Goal: Check status: Check status

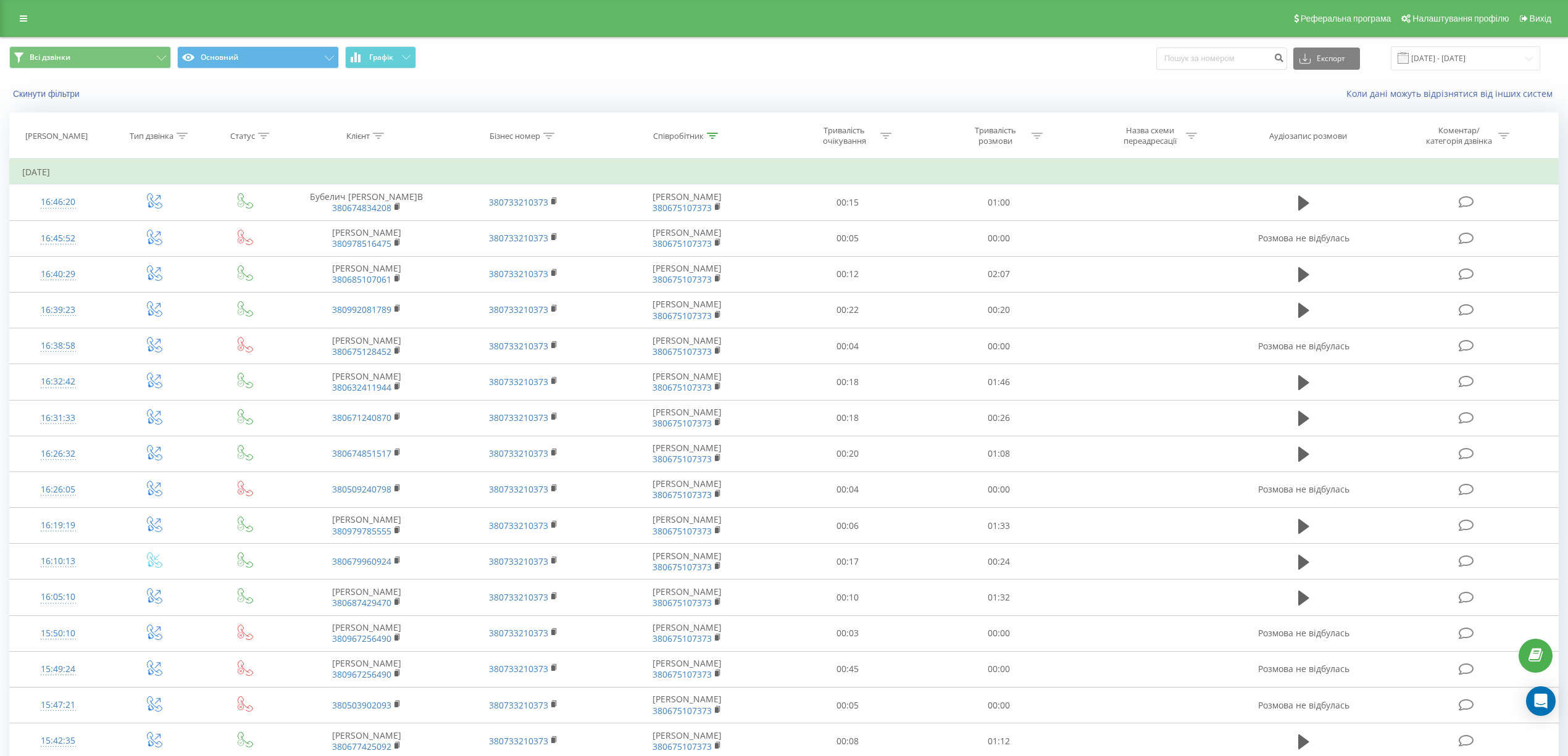
click at [725, 135] on div "Співробітник" at bounding box center [687, 136] width 169 height 10
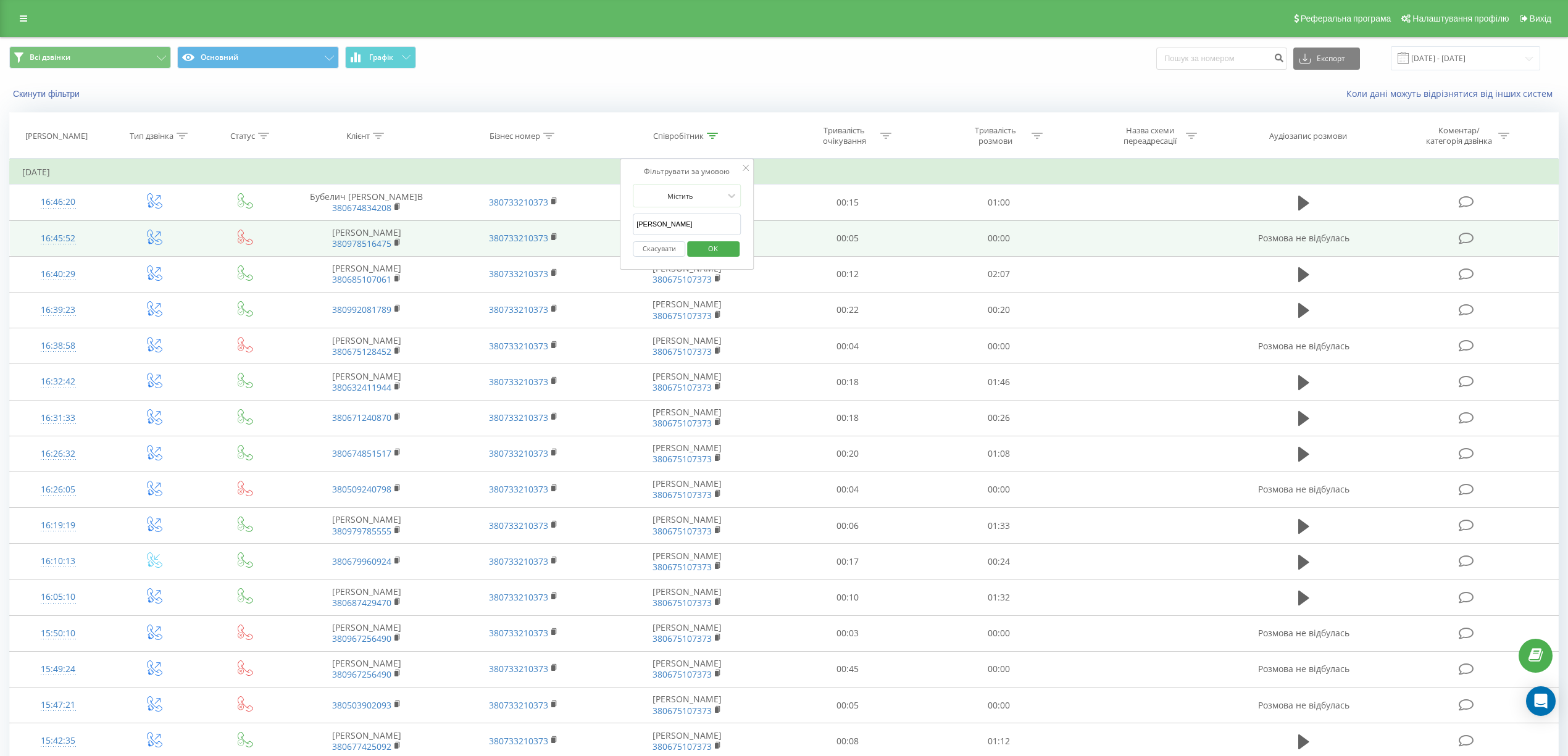
drag, startPoint x: 693, startPoint y: 223, endPoint x: 531, endPoint y: 229, distance: 162.1
click at [559, 226] on table "Фільтрувати за умовою Дорівнює Введіть значення Скасувати OK Фільтрувати за умо…" at bounding box center [784, 620] width 1550 height 924
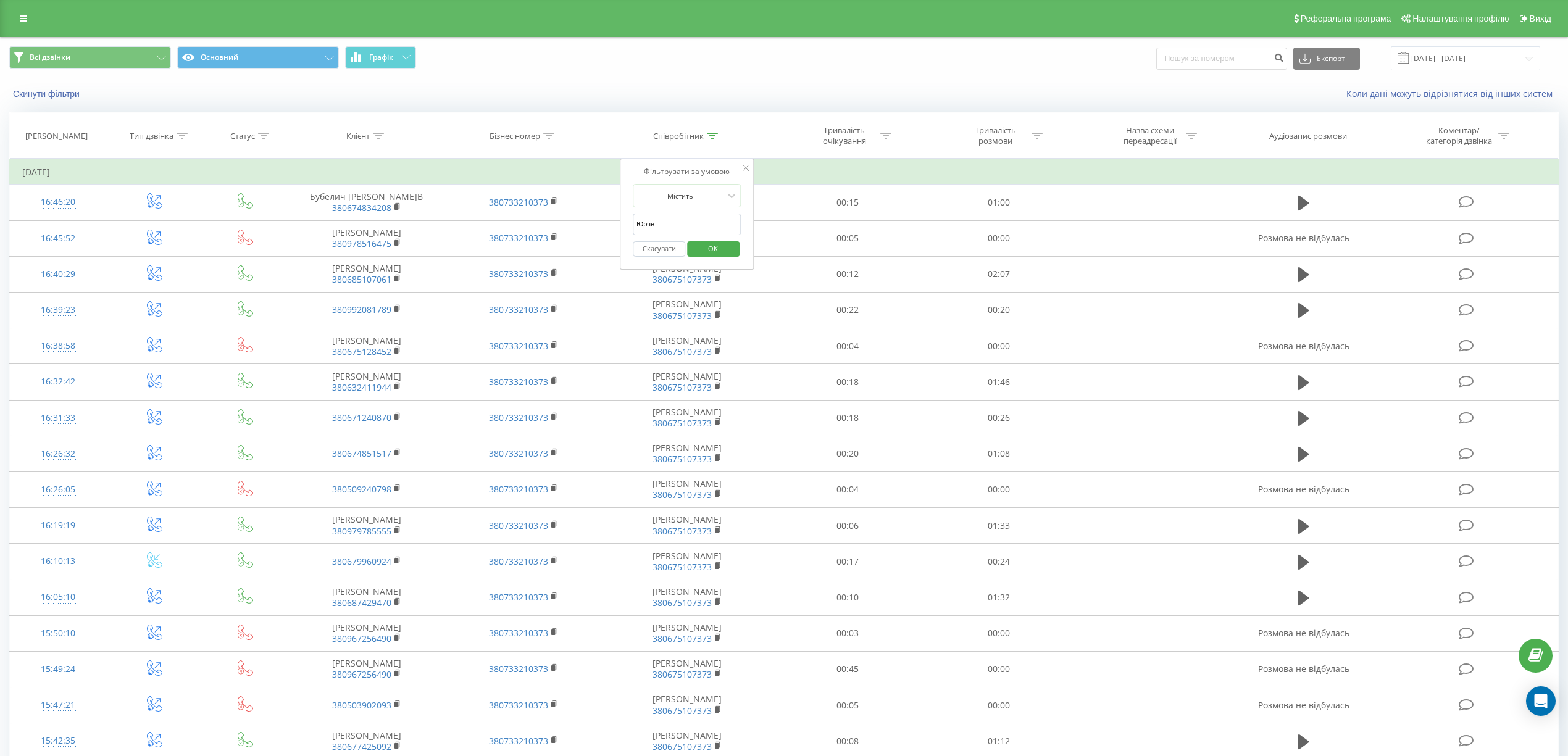
type input "[PERSON_NAME]"
click at [719, 251] on span "OK" at bounding box center [713, 249] width 35 height 19
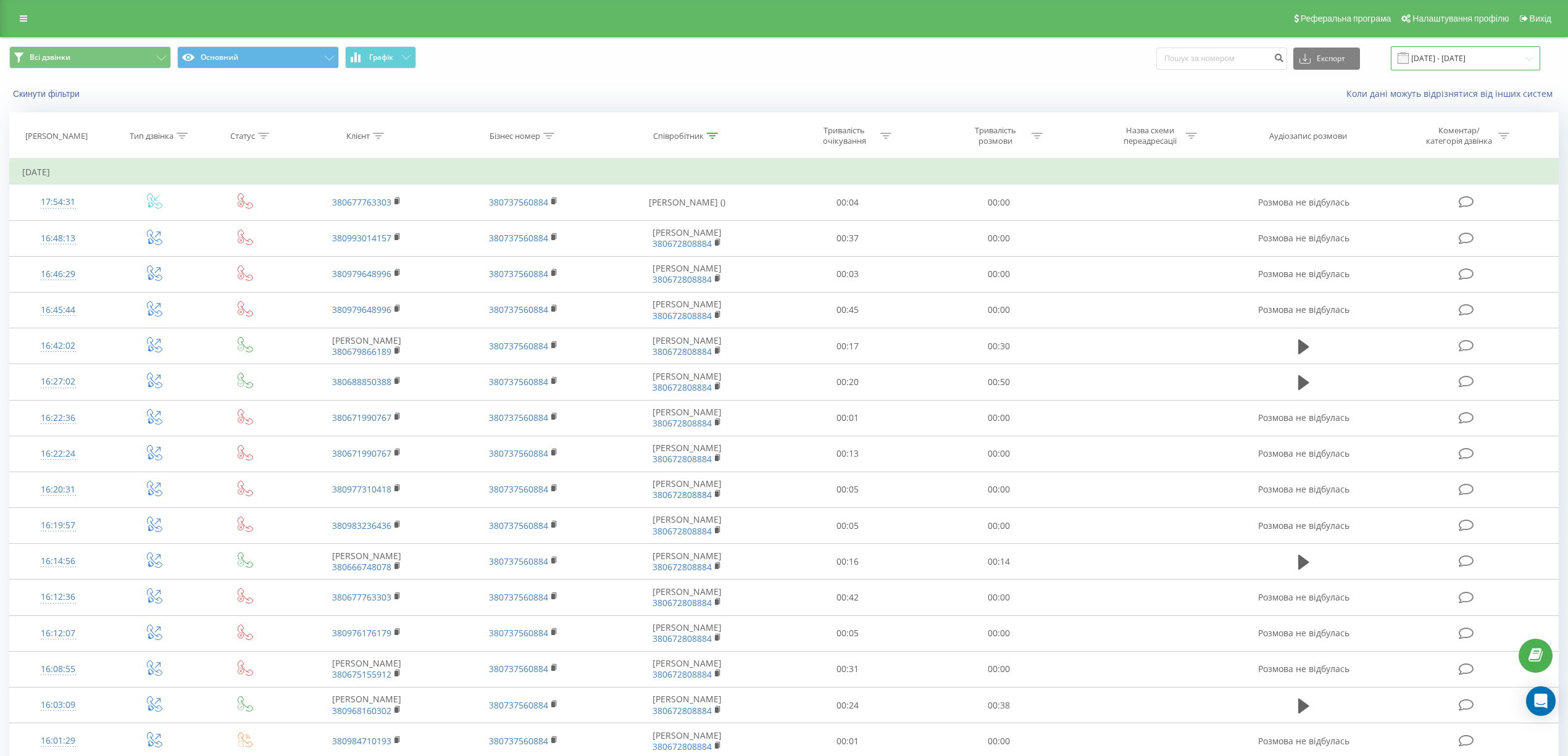
click at [1504, 50] on input "[DATE] - [DATE]" at bounding box center [1466, 58] width 149 height 24
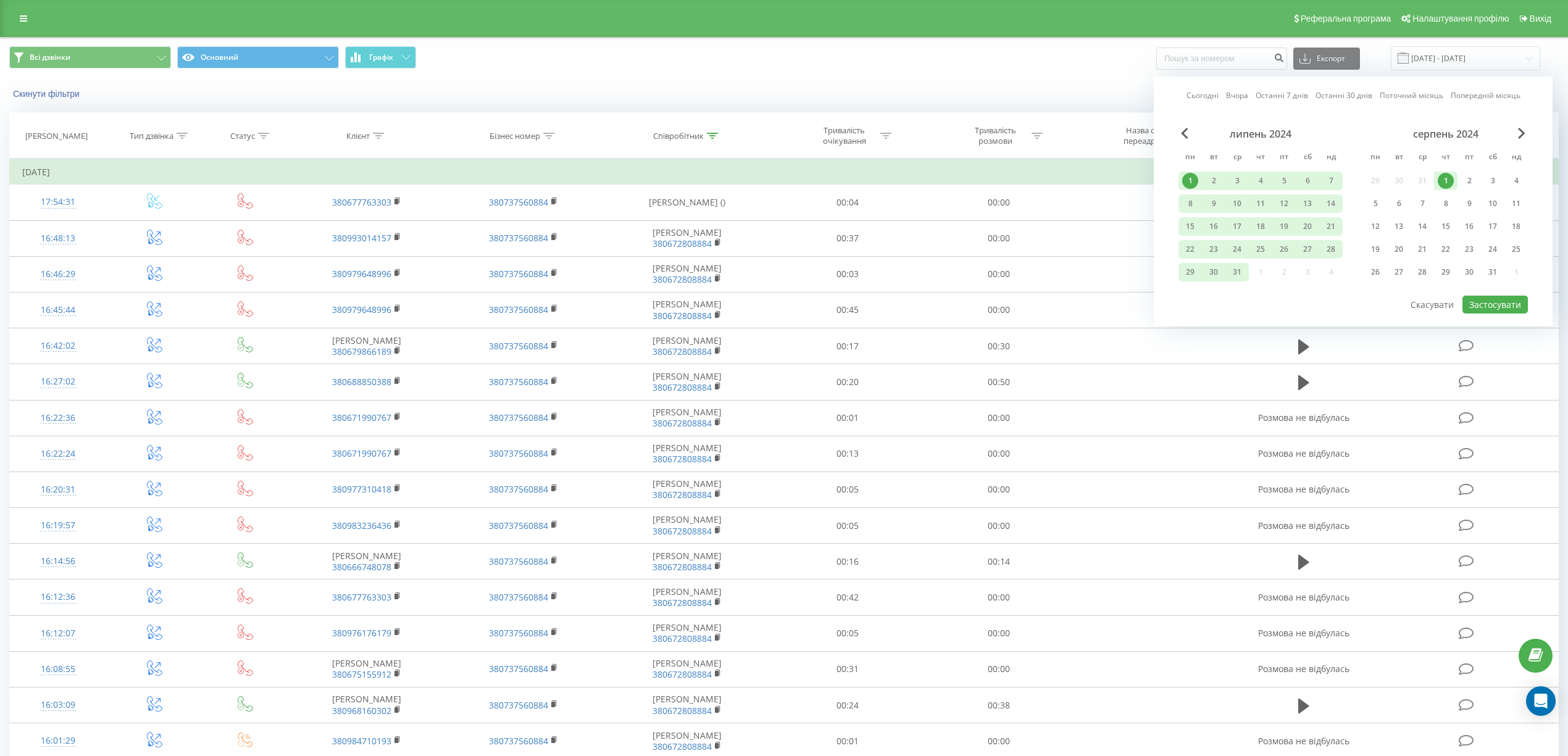
click at [1421, 92] on link "Поточний місяць" at bounding box center [1412, 95] width 64 height 12
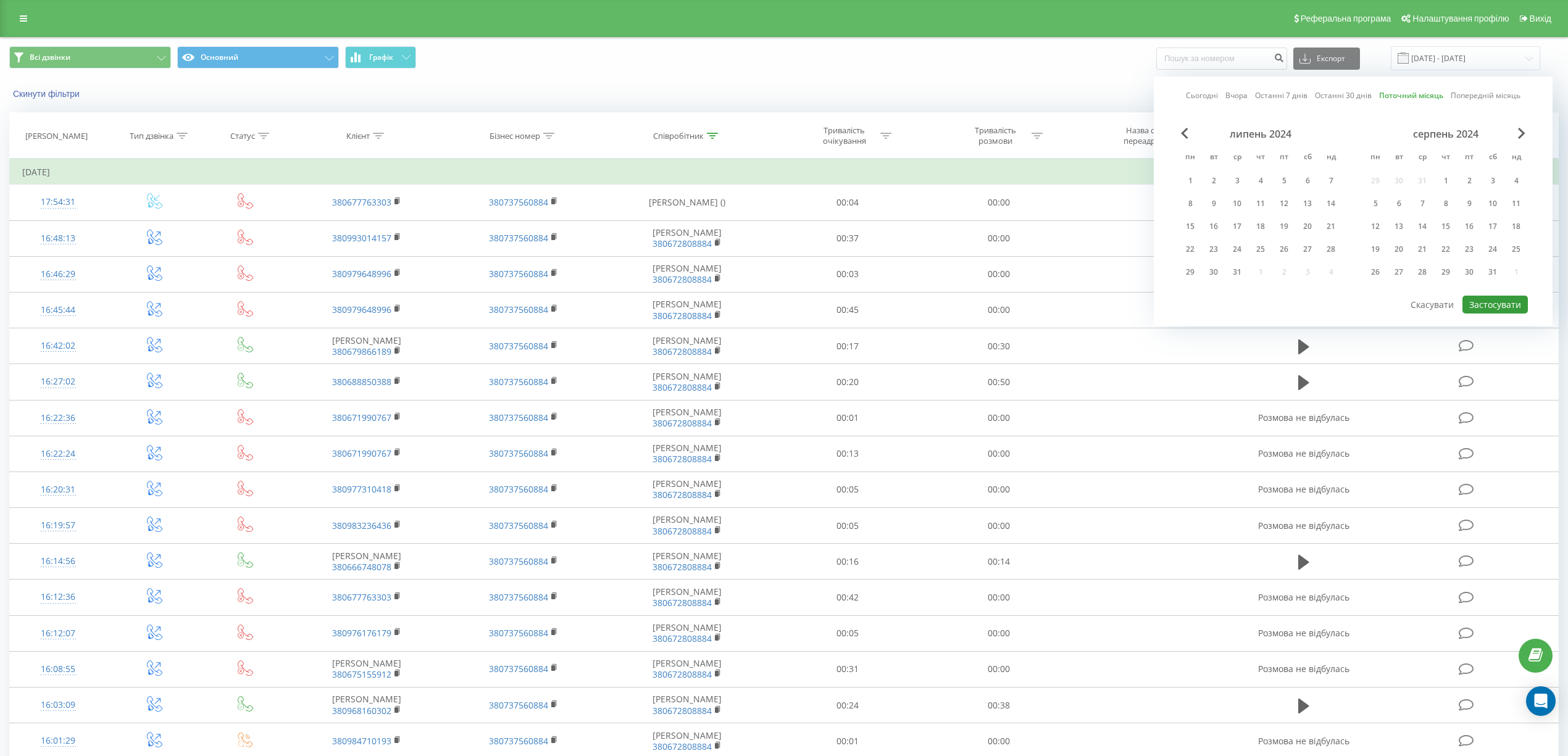
click at [1511, 304] on button "Застосувати" at bounding box center [1495, 305] width 65 height 18
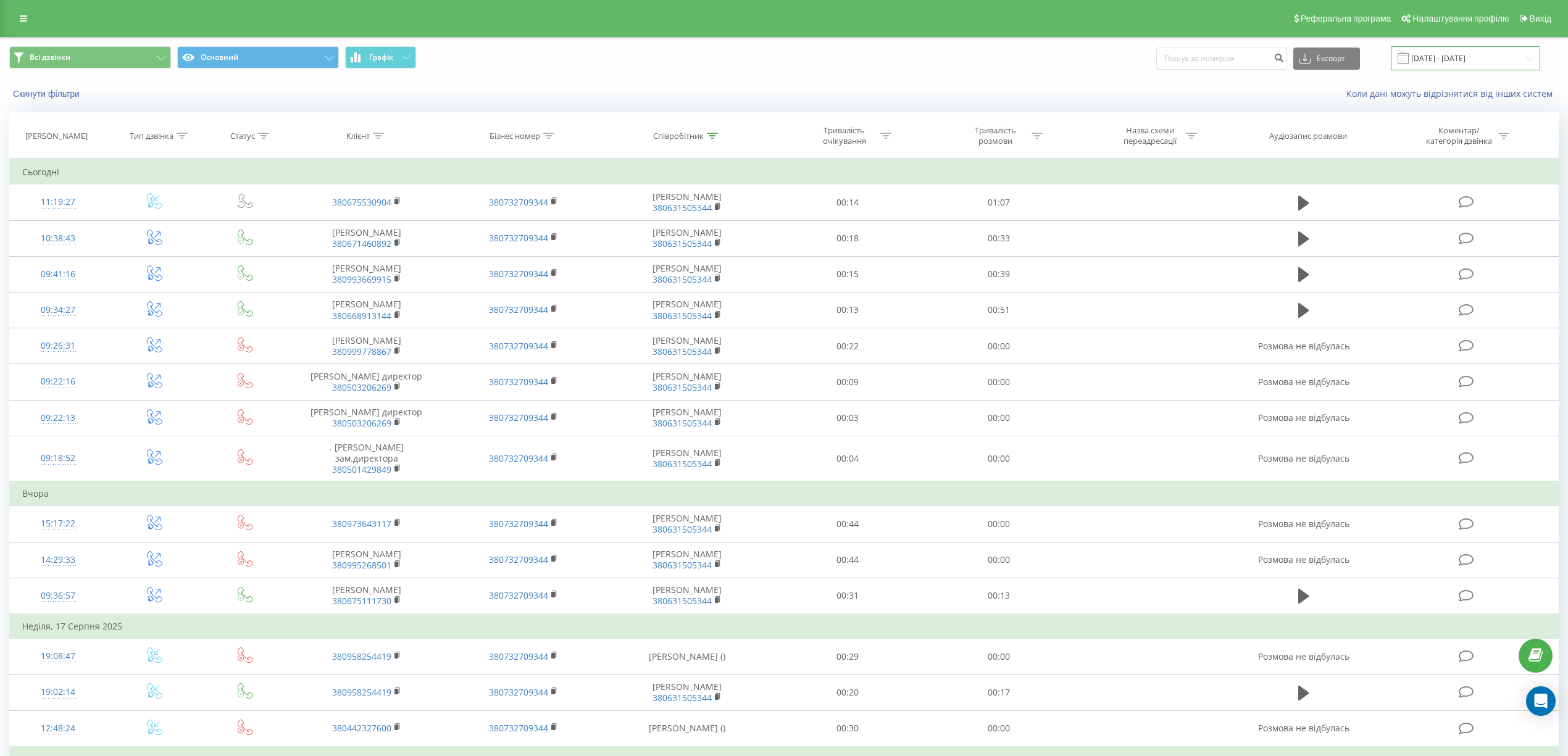
click at [1481, 57] on input "[DATE] - [DATE]" at bounding box center [1466, 58] width 149 height 24
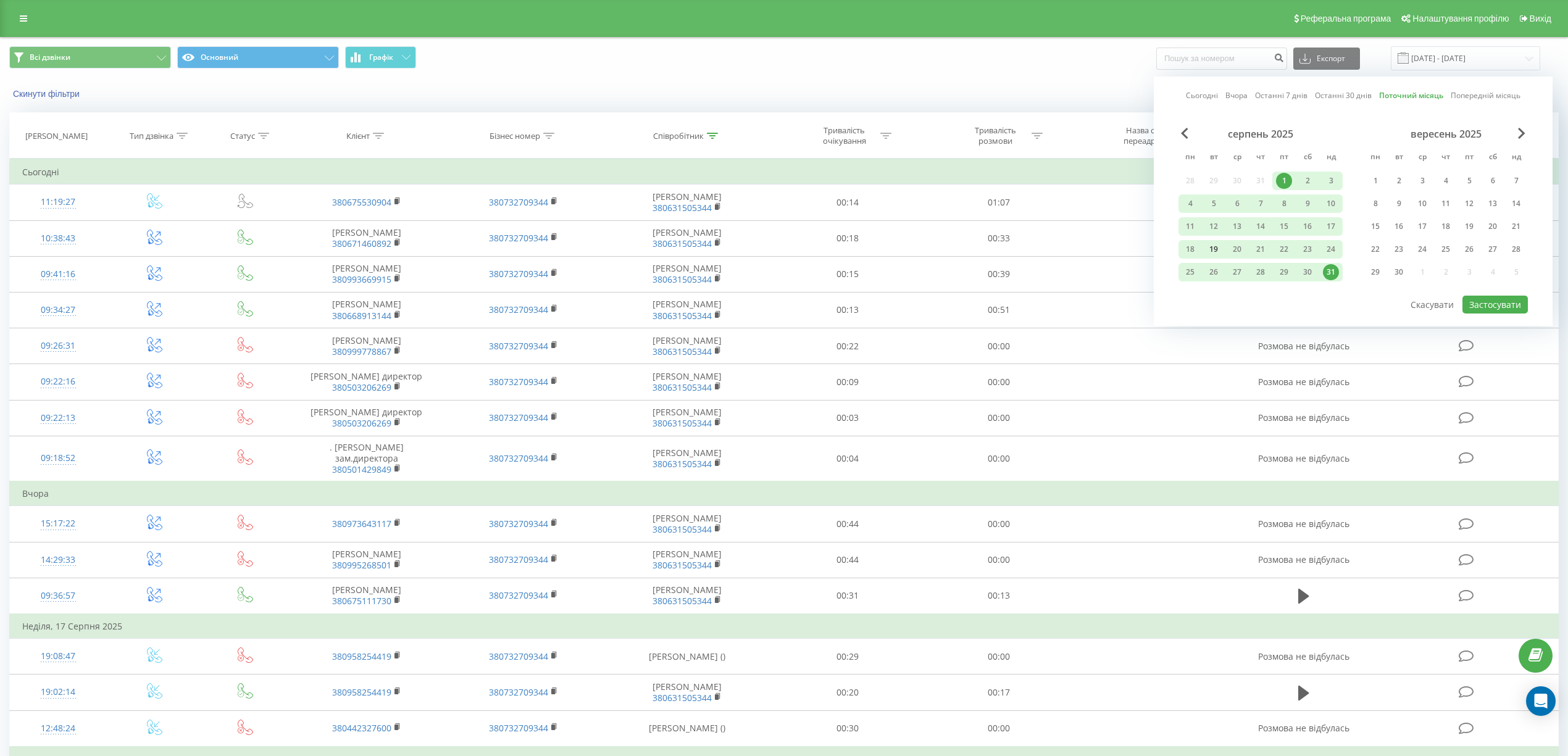
click at [1214, 245] on div "19" at bounding box center [1214, 249] width 16 height 16
click at [1498, 304] on button "Застосувати" at bounding box center [1495, 305] width 65 height 18
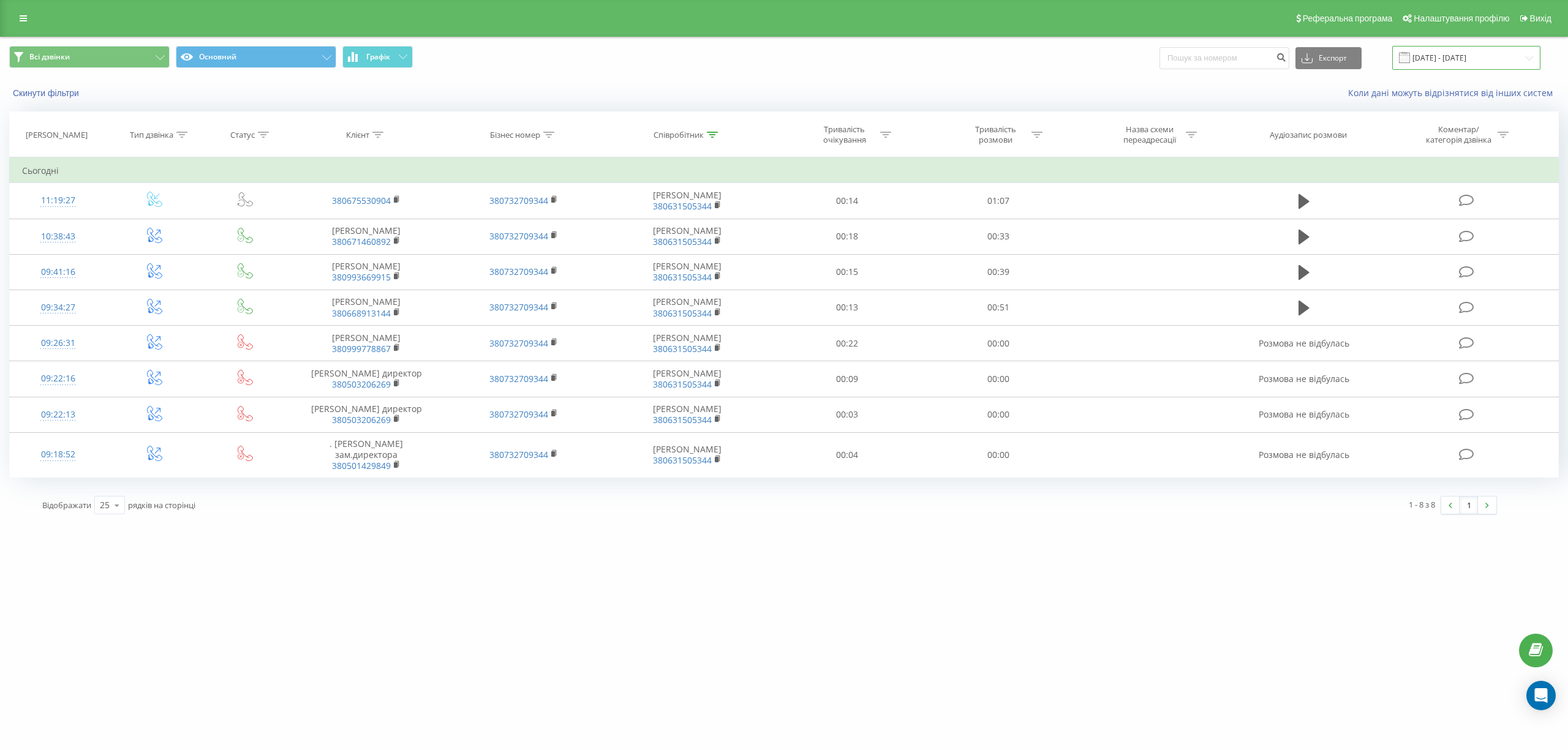
click at [1466, 53] on input "[DATE] - [DATE]" at bounding box center [1466, 58] width 148 height 24
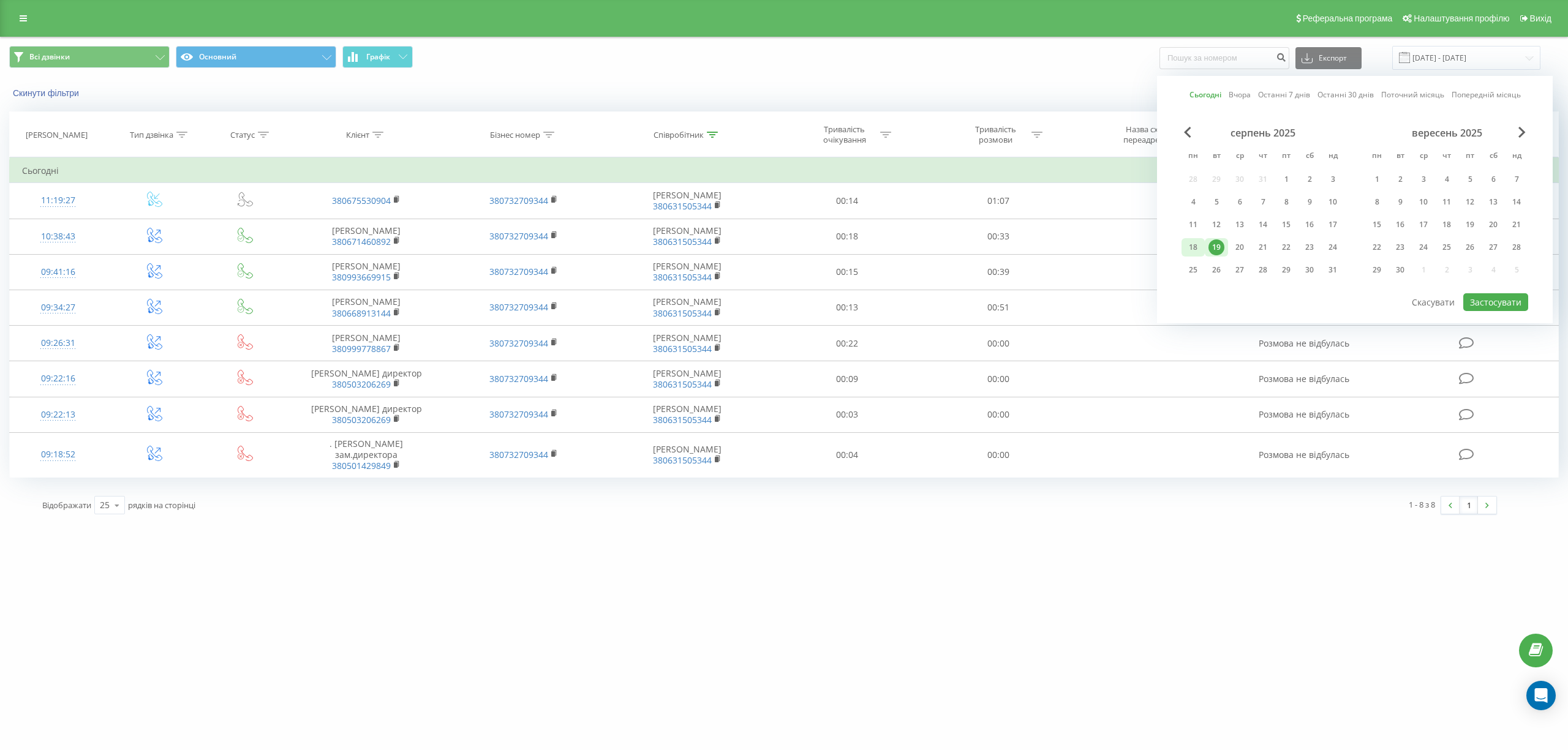
click at [1188, 243] on div "18" at bounding box center [1193, 247] width 16 height 16
click at [1506, 305] on button "Застосувати" at bounding box center [1495, 302] width 65 height 18
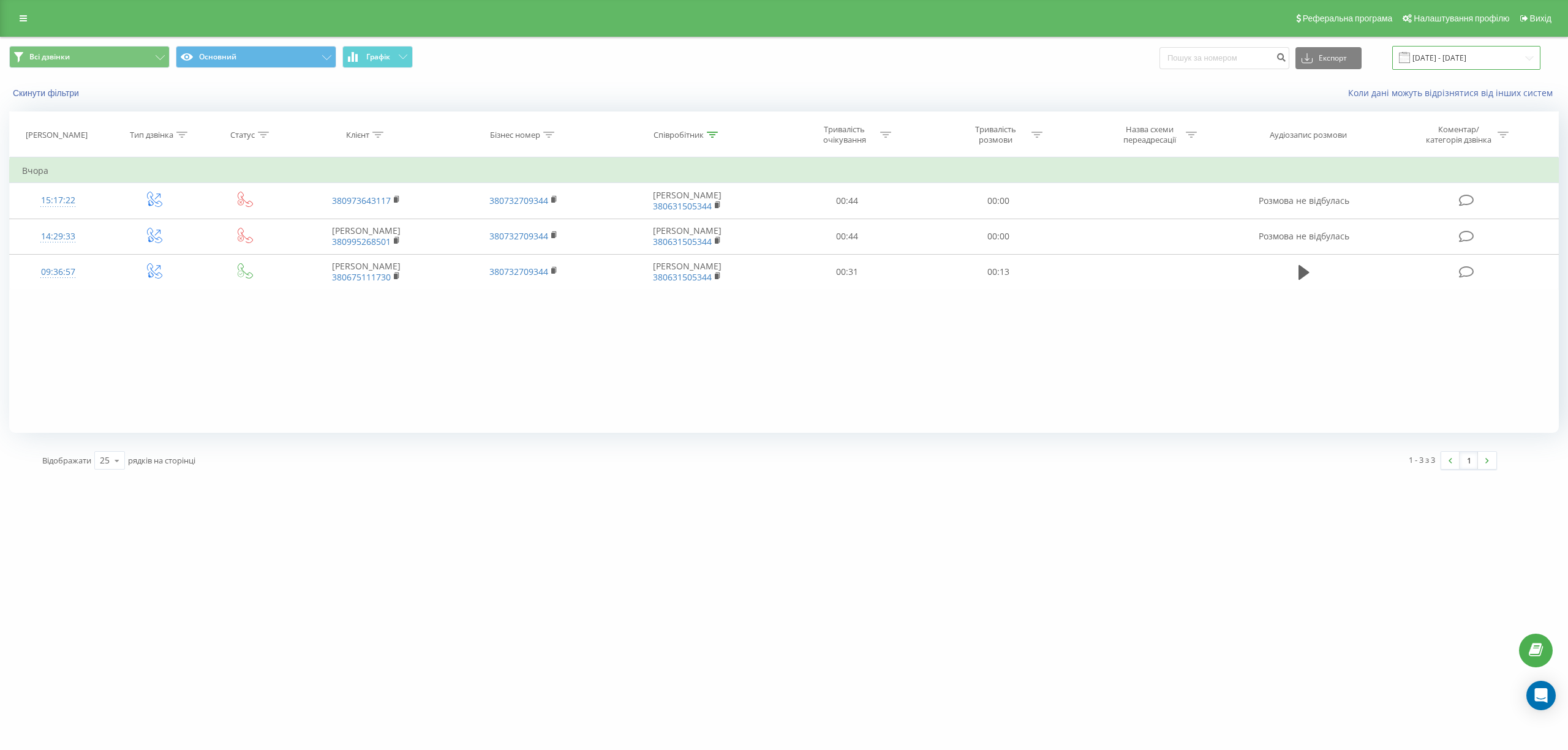
click at [1522, 54] on input "[DATE] - [DATE]" at bounding box center [1466, 58] width 148 height 24
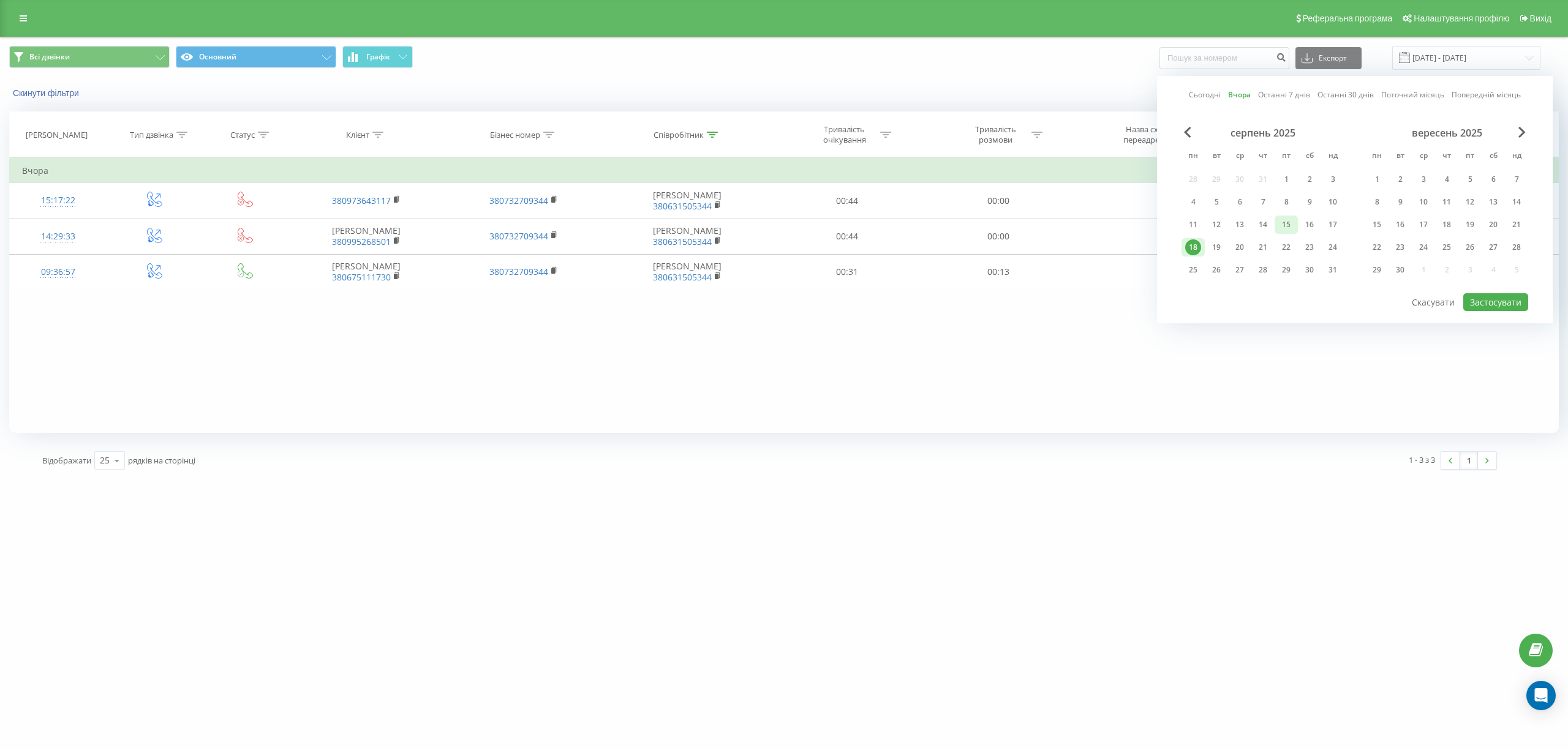
click at [1288, 221] on div "15" at bounding box center [1286, 225] width 16 height 16
click at [1507, 301] on button "Застосувати" at bounding box center [1495, 302] width 65 height 18
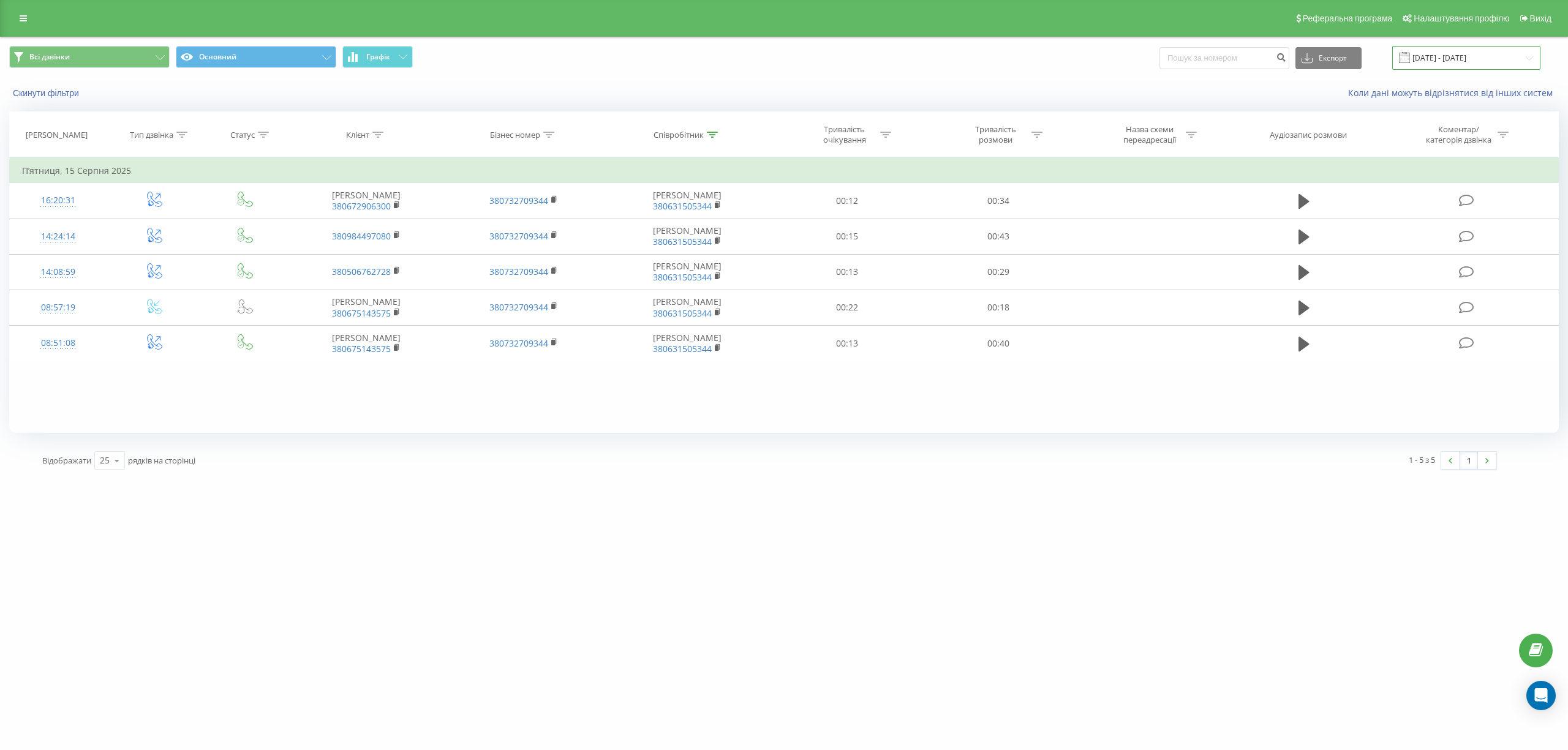
click at [1478, 55] on input "[DATE] - [DATE]" at bounding box center [1466, 58] width 148 height 24
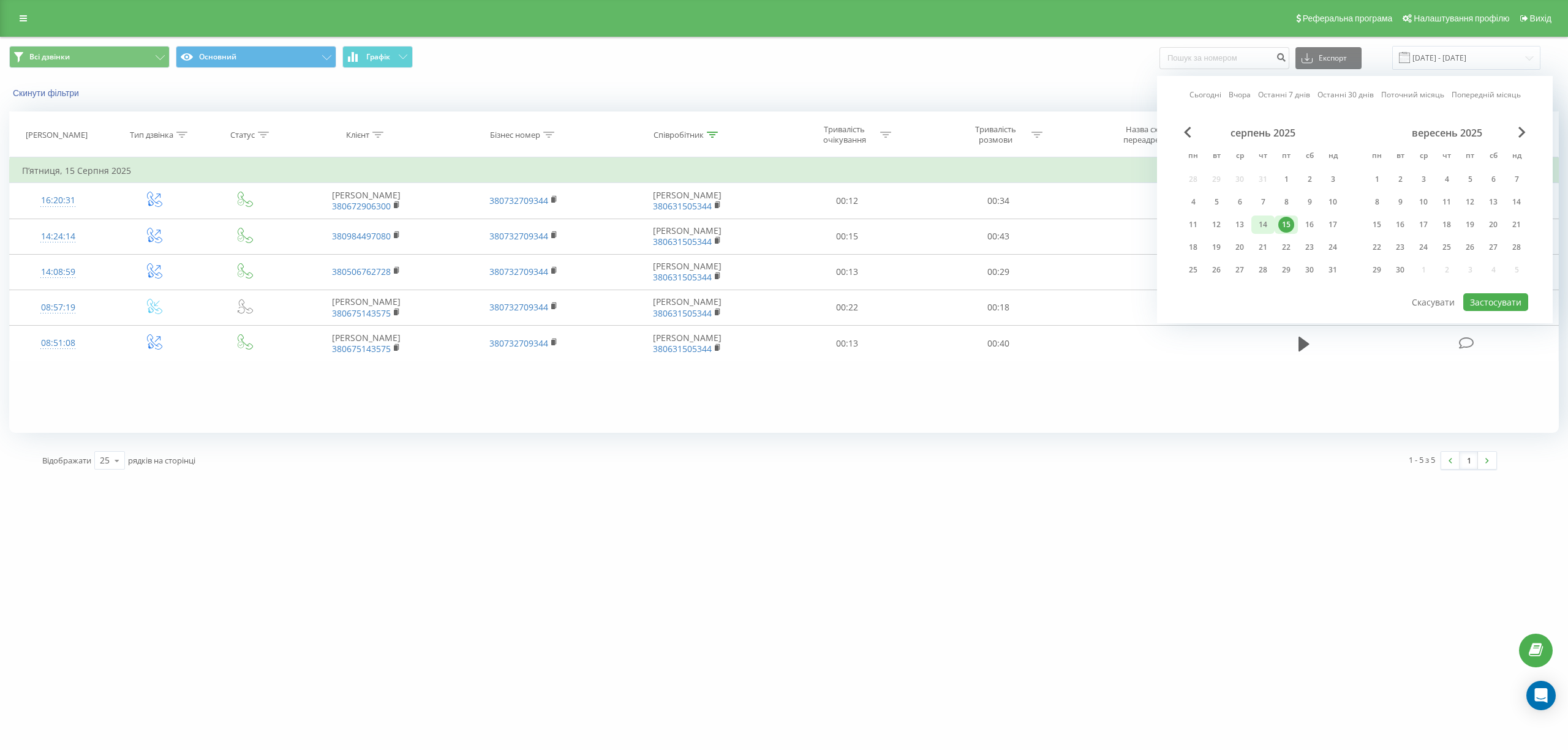
click at [1257, 219] on div "14" at bounding box center [1263, 225] width 16 height 16
click at [1485, 305] on button "Застосувати" at bounding box center [1495, 302] width 65 height 18
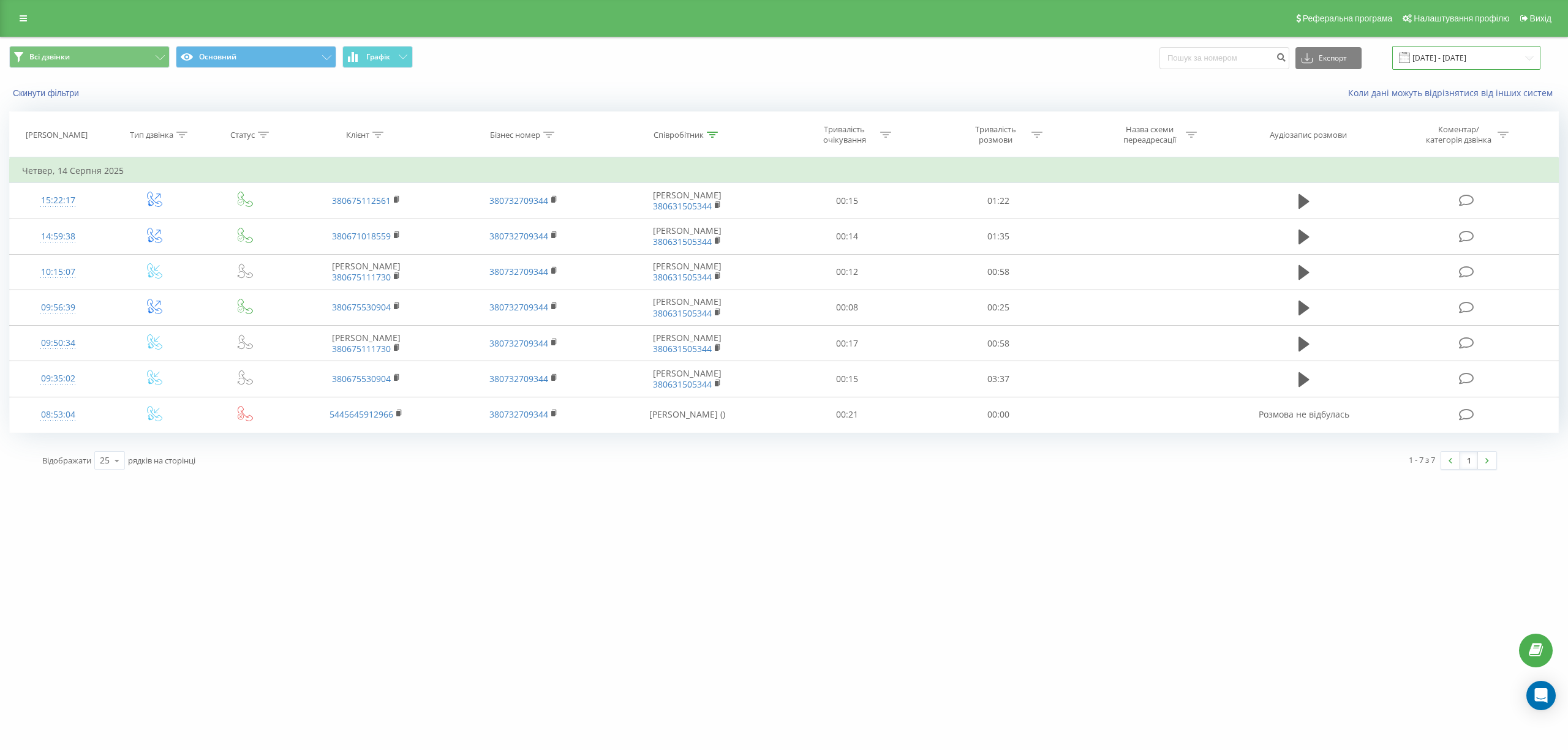
click at [1517, 52] on input "[DATE] - [DATE]" at bounding box center [1466, 58] width 148 height 24
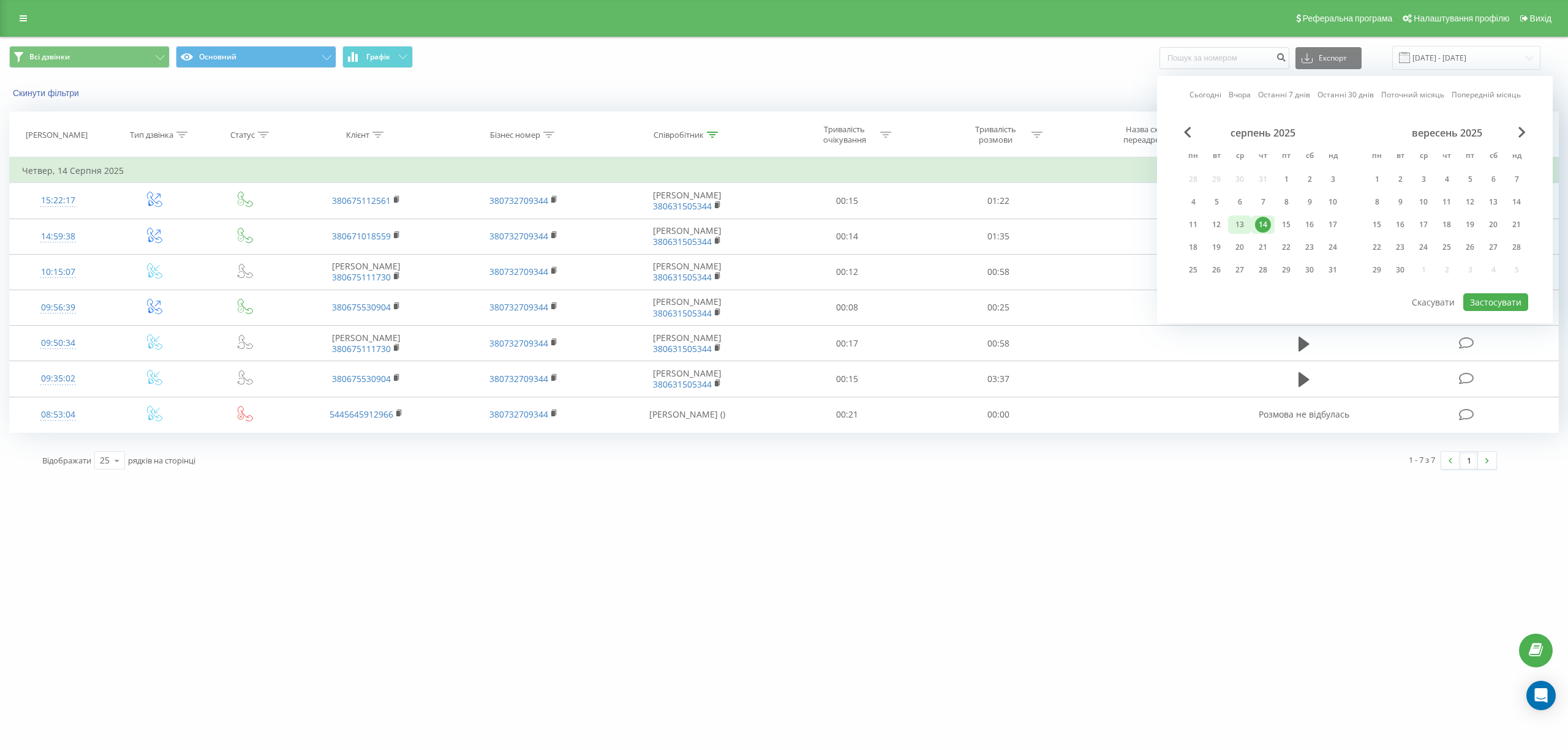
click at [1235, 222] on div "13" at bounding box center [1240, 225] width 16 height 16
click at [1512, 302] on button "Застосувати" at bounding box center [1495, 302] width 65 height 18
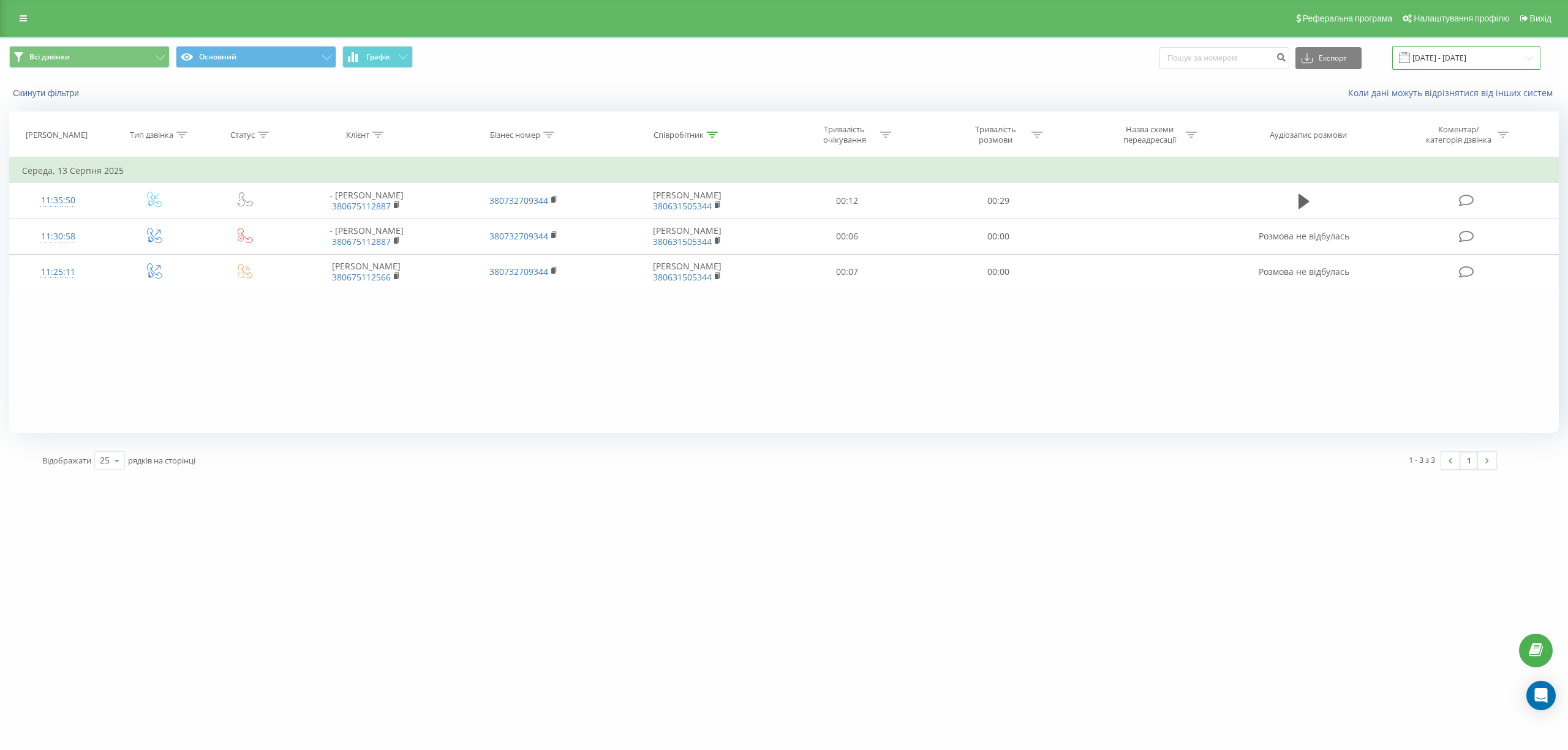
click at [1508, 57] on input "[DATE] - [DATE]" at bounding box center [1466, 58] width 148 height 24
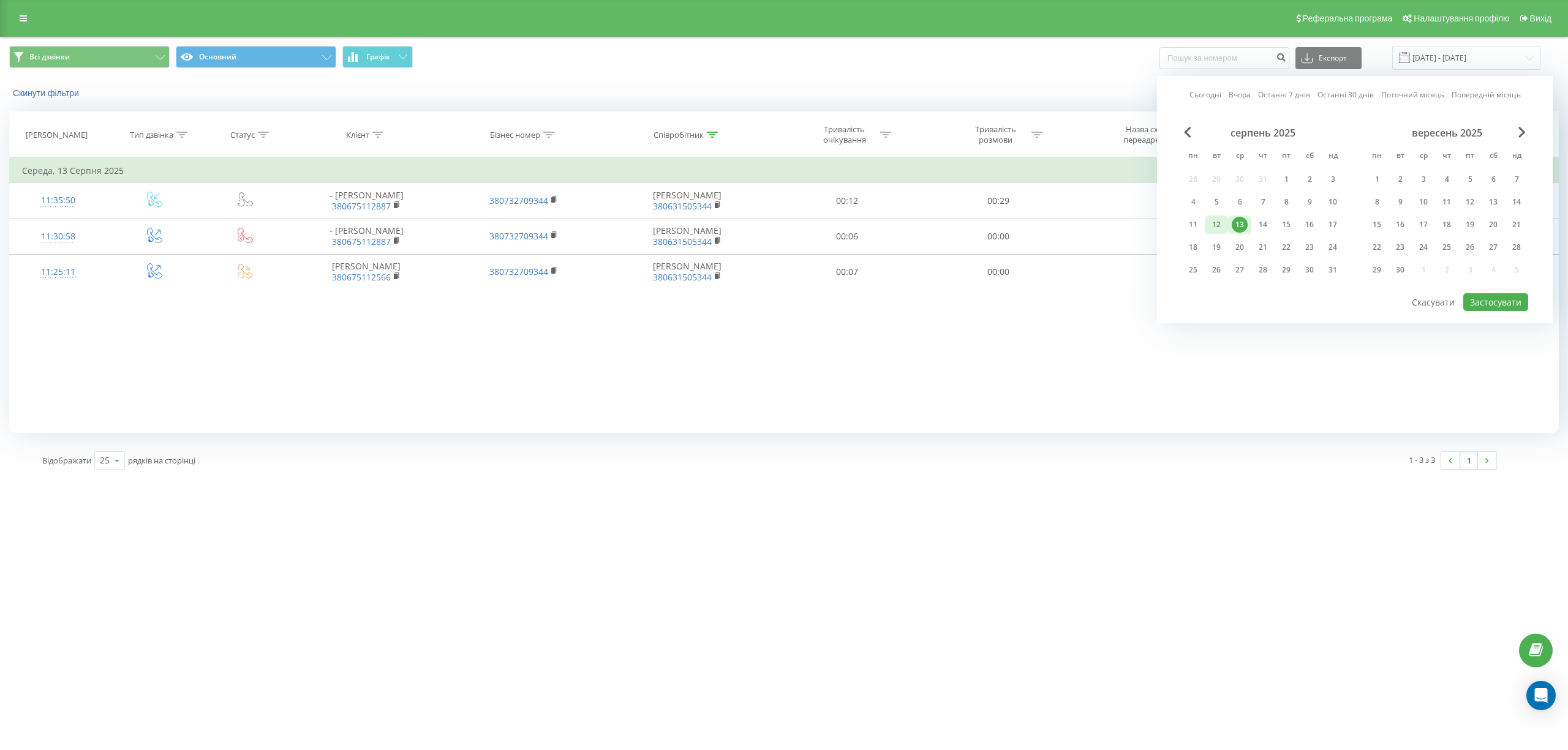
click at [1216, 223] on div "12" at bounding box center [1216, 225] width 16 height 16
click at [1495, 299] on button "Застосувати" at bounding box center [1495, 302] width 65 height 18
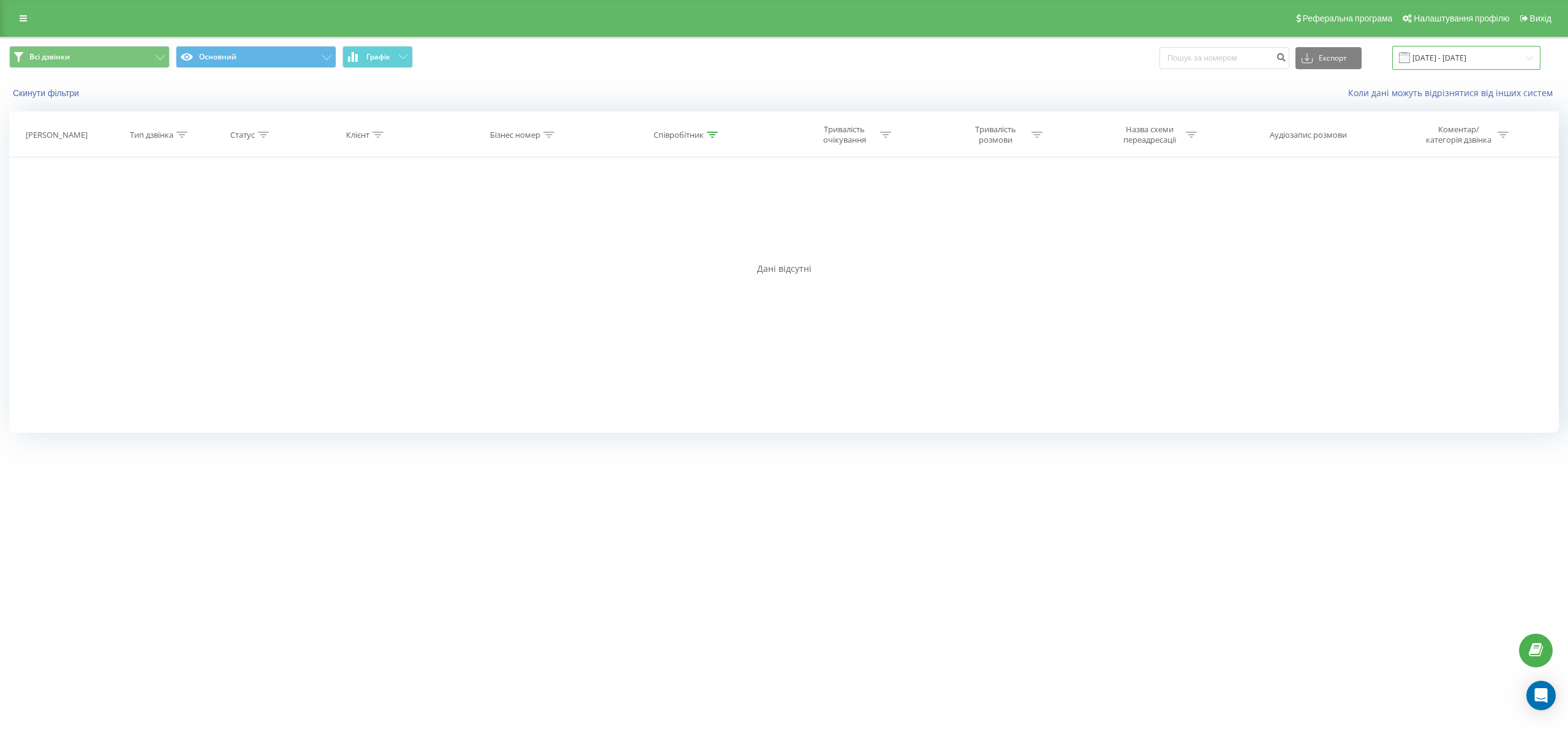
click at [1505, 55] on input "[DATE] - [DATE]" at bounding box center [1466, 58] width 148 height 24
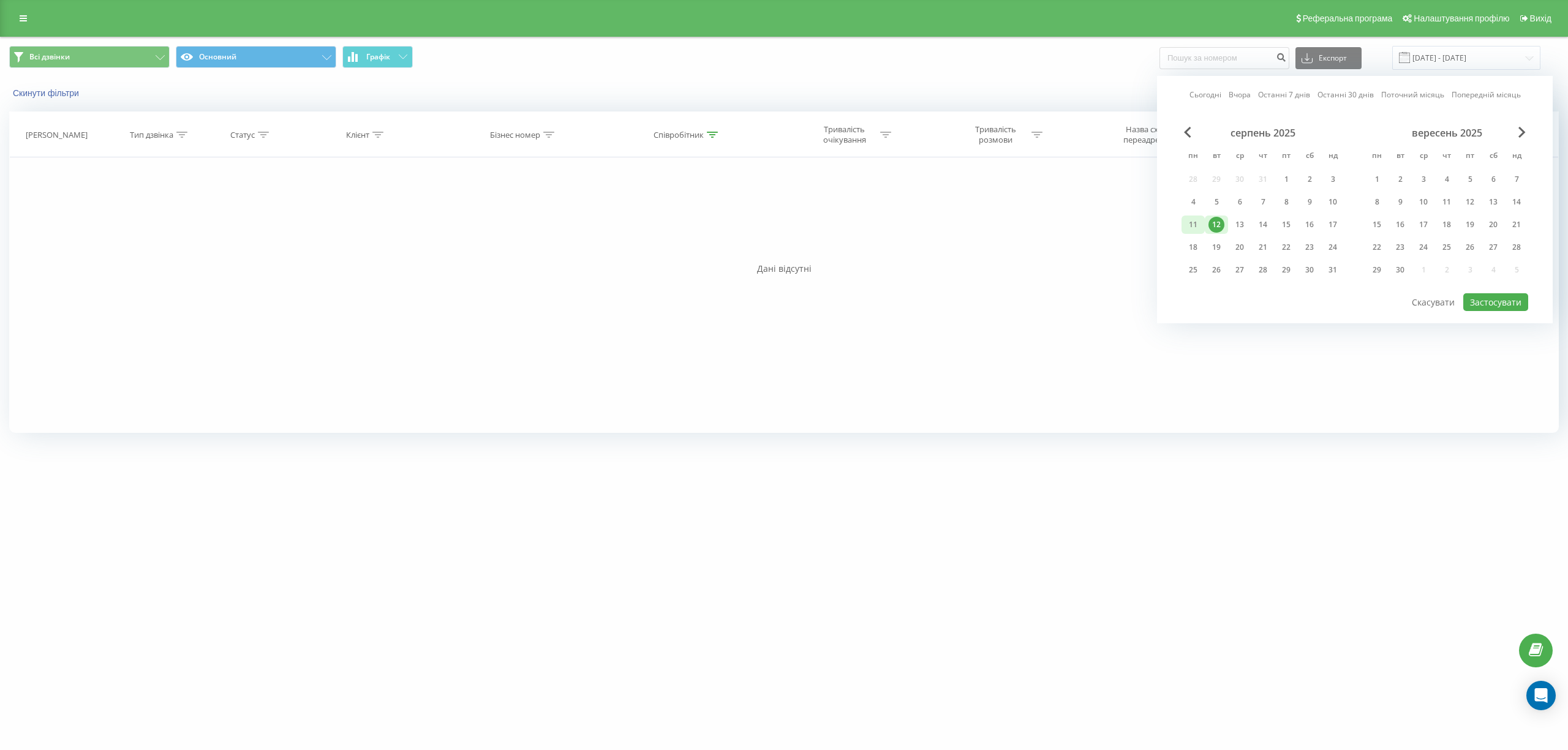
click at [1189, 222] on div "11" at bounding box center [1193, 225] width 16 height 16
click at [1497, 299] on button "Застосувати" at bounding box center [1495, 302] width 65 height 18
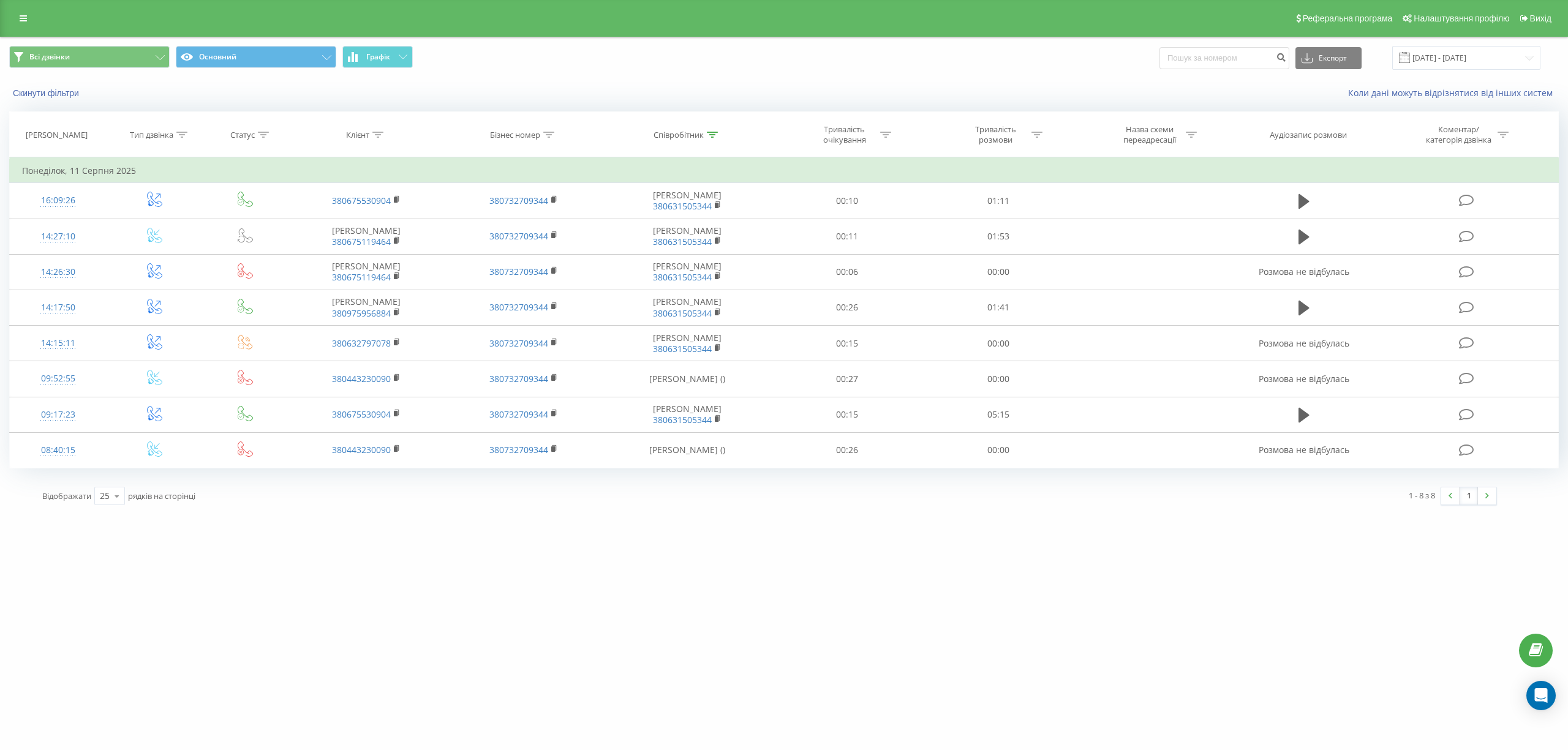
click at [902, 567] on div "[DOMAIN_NAME] Проекти [DOMAIN_NAME] Дашборд Центр звернень Журнал дзвінків Журн…" at bounding box center [784, 375] width 1568 height 750
click at [1503, 53] on input "[DATE] - [DATE]" at bounding box center [1466, 58] width 148 height 24
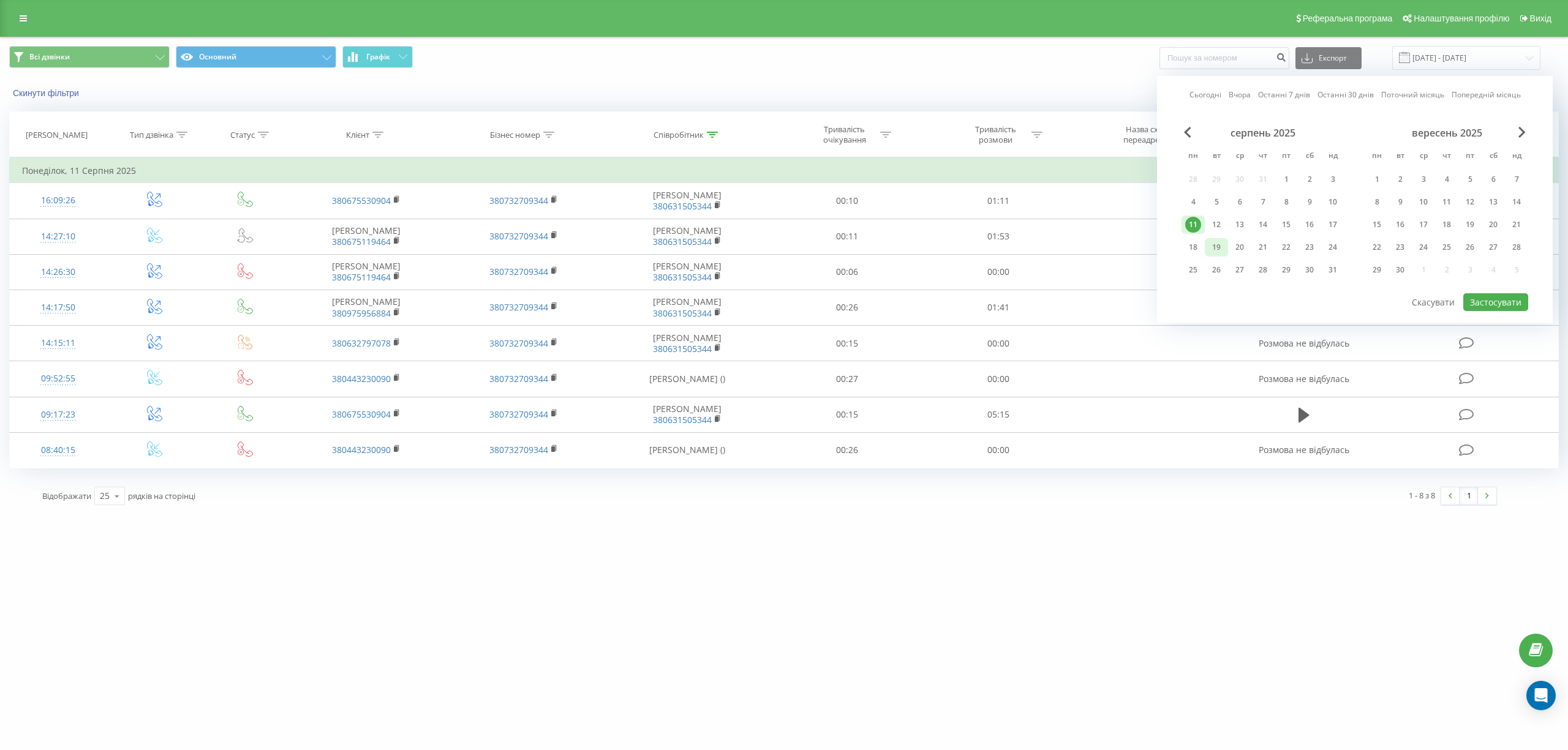
click at [1216, 246] on div "19" at bounding box center [1216, 247] width 16 height 16
click at [1500, 301] on button "Застосувати" at bounding box center [1495, 302] width 65 height 18
type input "[DATE] - [DATE]"
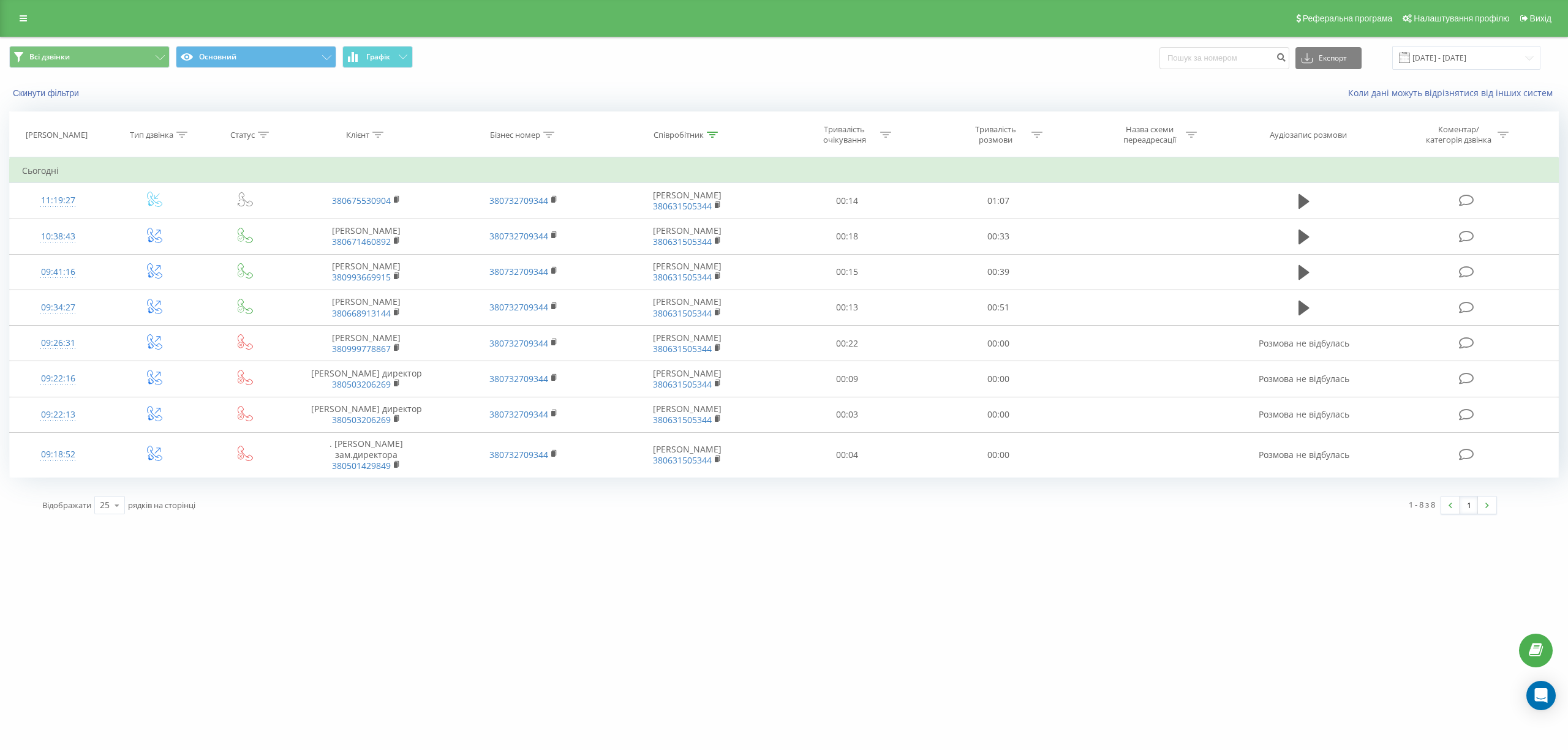
click at [720, 644] on div "[DOMAIN_NAME] Проекти [DOMAIN_NAME] Дашборд Центр звернень Журнал дзвінків Журн…" at bounding box center [784, 375] width 1568 height 750
